Goal: Transaction & Acquisition: Purchase product/service

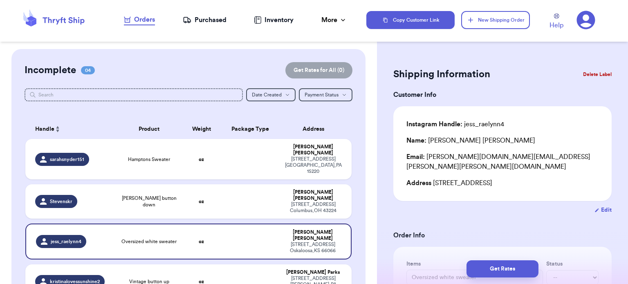
scroll to position [271, 0]
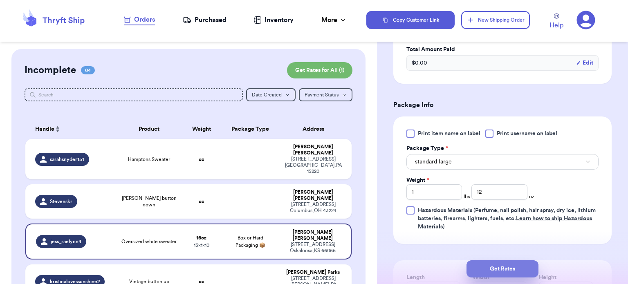
type input "12"
click at [500, 274] on button "Get Rates" at bounding box center [502, 268] width 72 height 17
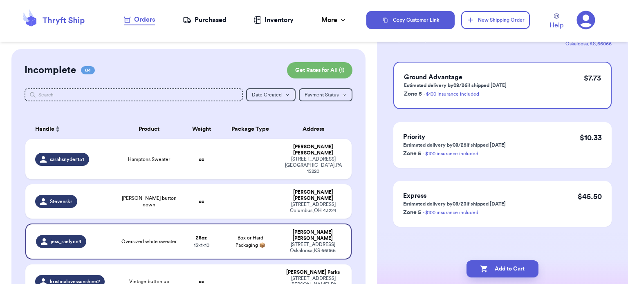
scroll to position [0, 0]
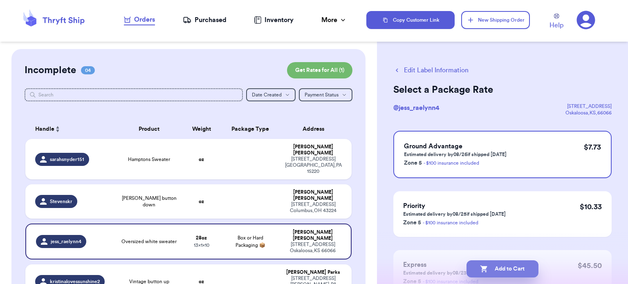
click at [506, 272] on button "Add to Cart" at bounding box center [502, 268] width 72 height 17
checkbox input "true"
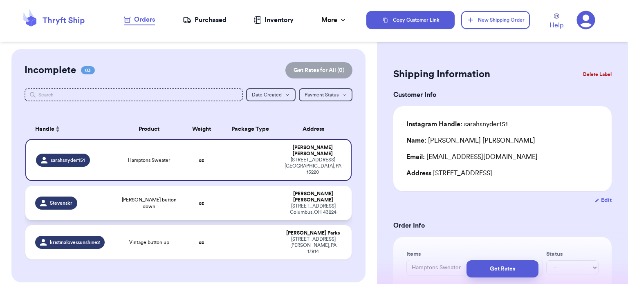
click at [244, 188] on td at bounding box center [250, 203] width 59 height 34
type input "[PERSON_NAME] button down"
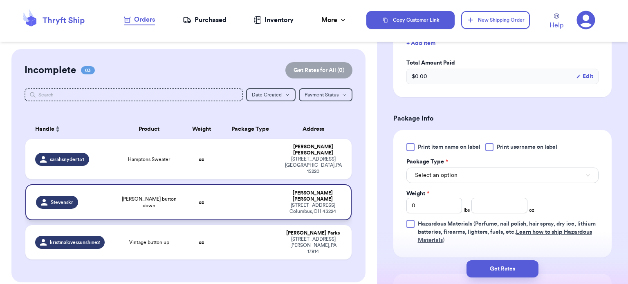
scroll to position [258, 0]
click at [519, 168] on button "Select an option" at bounding box center [502, 175] width 192 height 16
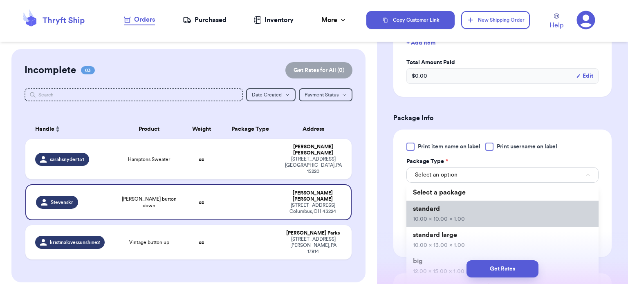
click at [507, 206] on li "standard 10.00 x 10.00 x 1.00" at bounding box center [502, 214] width 192 height 26
type input "10"
type input "1"
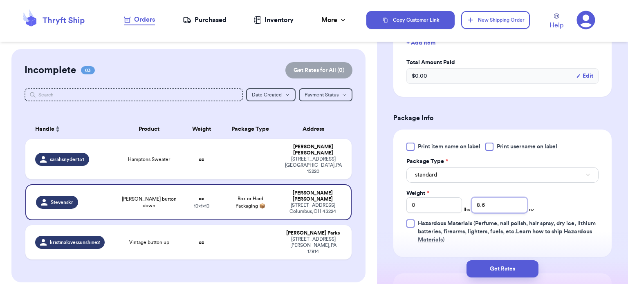
type input "8.6"
click at [513, 265] on button "Get Rates" at bounding box center [502, 268] width 72 height 17
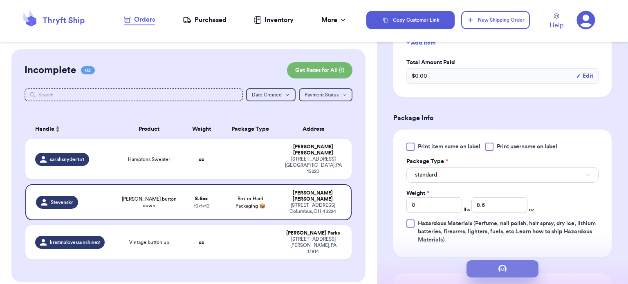
scroll to position [0, 0]
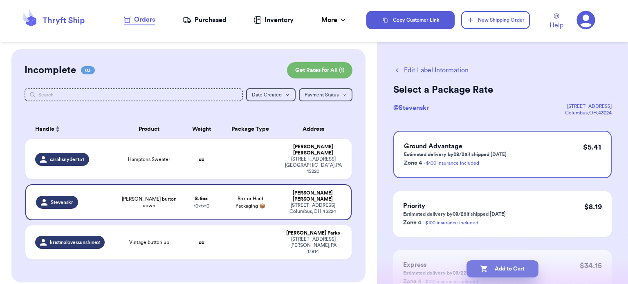
click at [510, 270] on button "Add to Cart" at bounding box center [502, 268] width 72 height 17
checkbox input "true"
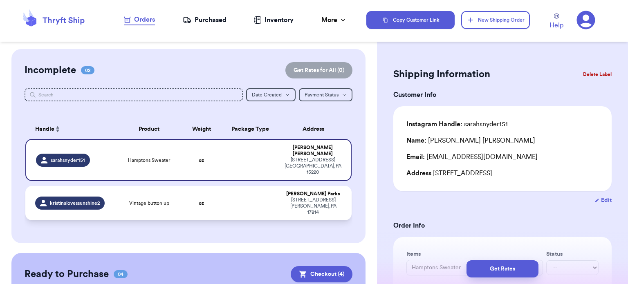
click at [240, 189] on td at bounding box center [250, 203] width 59 height 34
type input "Vintage button up"
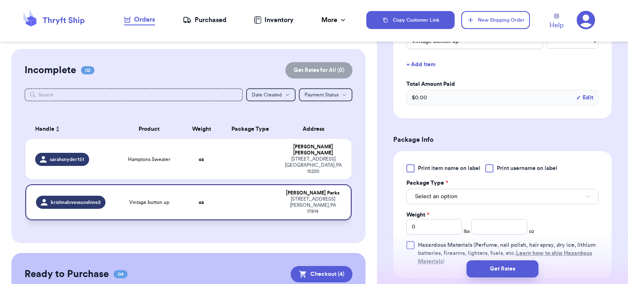
scroll to position [271, 0]
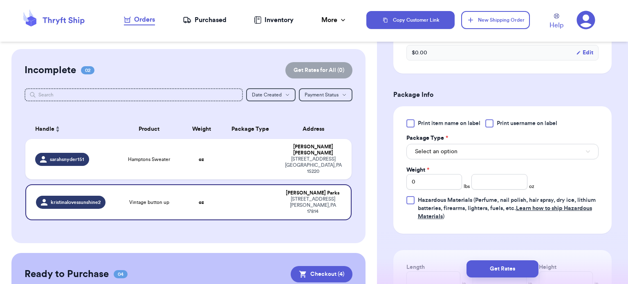
click at [525, 153] on button "Select an option" at bounding box center [502, 152] width 192 height 16
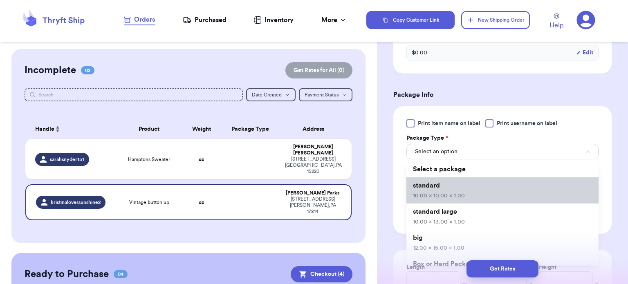
click at [514, 191] on li "standard 10.00 x 10.00 x 1.00" at bounding box center [502, 190] width 192 height 26
type input "10"
type input "1"
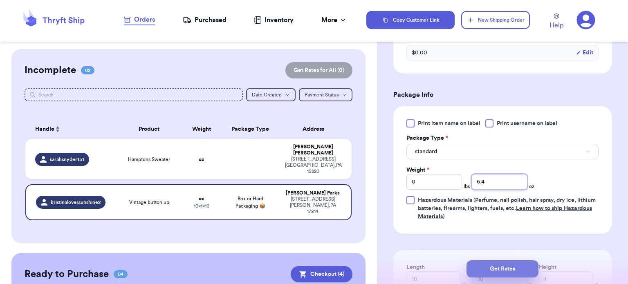
type input "6.4"
click at [499, 267] on button "Get Rates" at bounding box center [502, 268] width 72 height 17
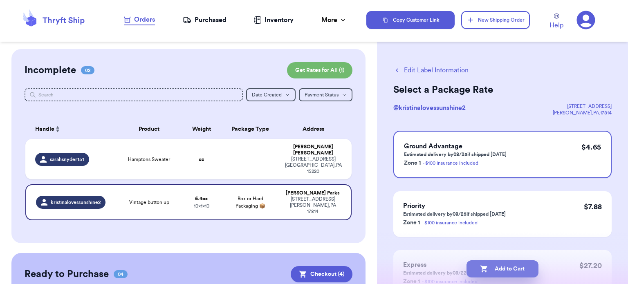
click at [516, 266] on button "Add to Cart" at bounding box center [502, 268] width 72 height 17
checkbox input "true"
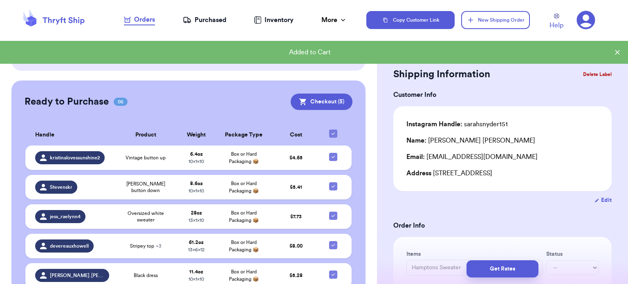
scroll to position [157, 0]
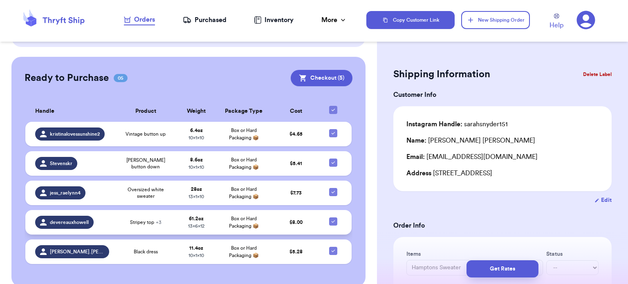
click at [330, 218] on icon at bounding box center [333, 221] width 7 height 7
click at [333, 217] on input "checkbox" at bounding box center [333, 217] width 0 height 0
checkbox input "false"
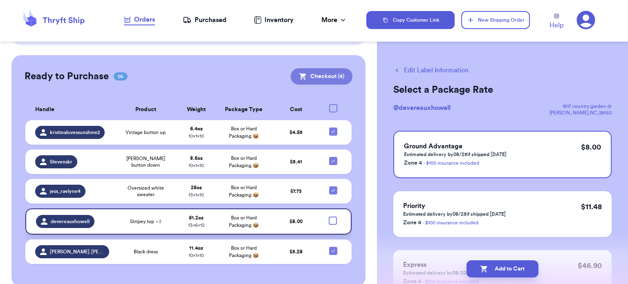
click at [315, 68] on button "Checkout ( 4 )" at bounding box center [322, 76] width 62 height 16
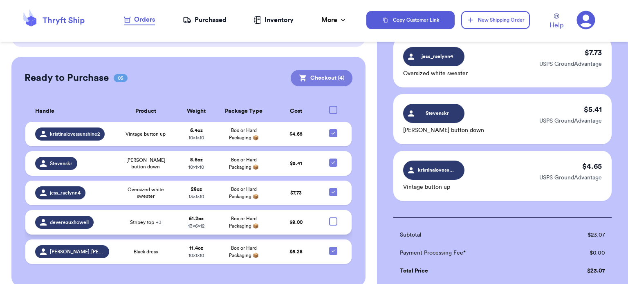
scroll to position [255, 0]
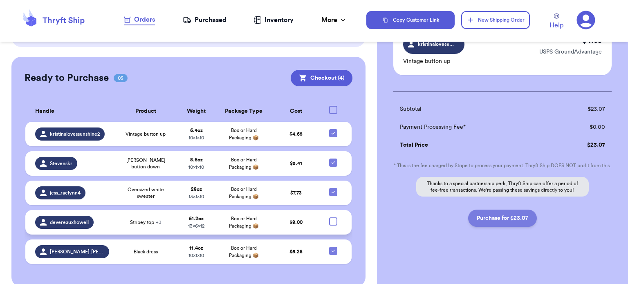
click at [504, 221] on button "Purchase for $23.07" at bounding box center [502, 218] width 69 height 17
checkbox input "false"
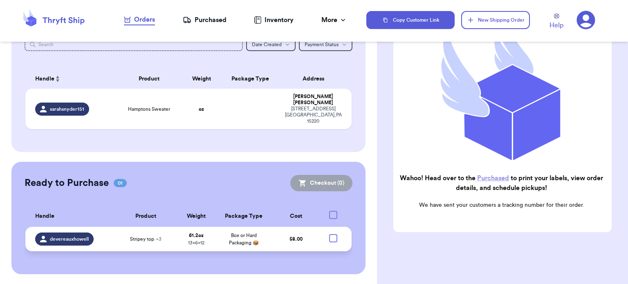
scroll to position [38, 0]
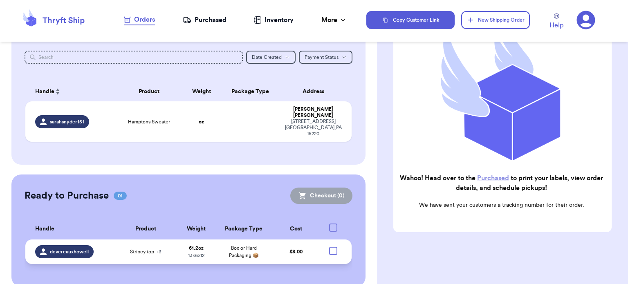
click at [503, 175] on link "Purchased" at bounding box center [493, 178] width 32 height 7
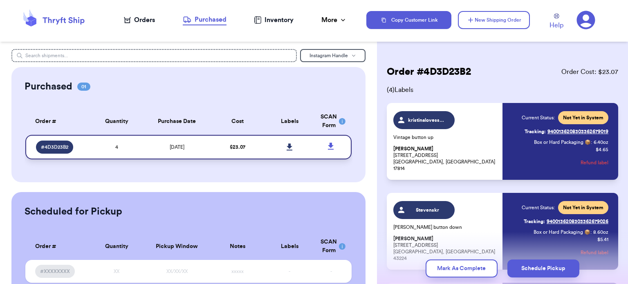
click at [287, 144] on icon at bounding box center [290, 146] width 6 height 7
